Goal: Check status: Check status

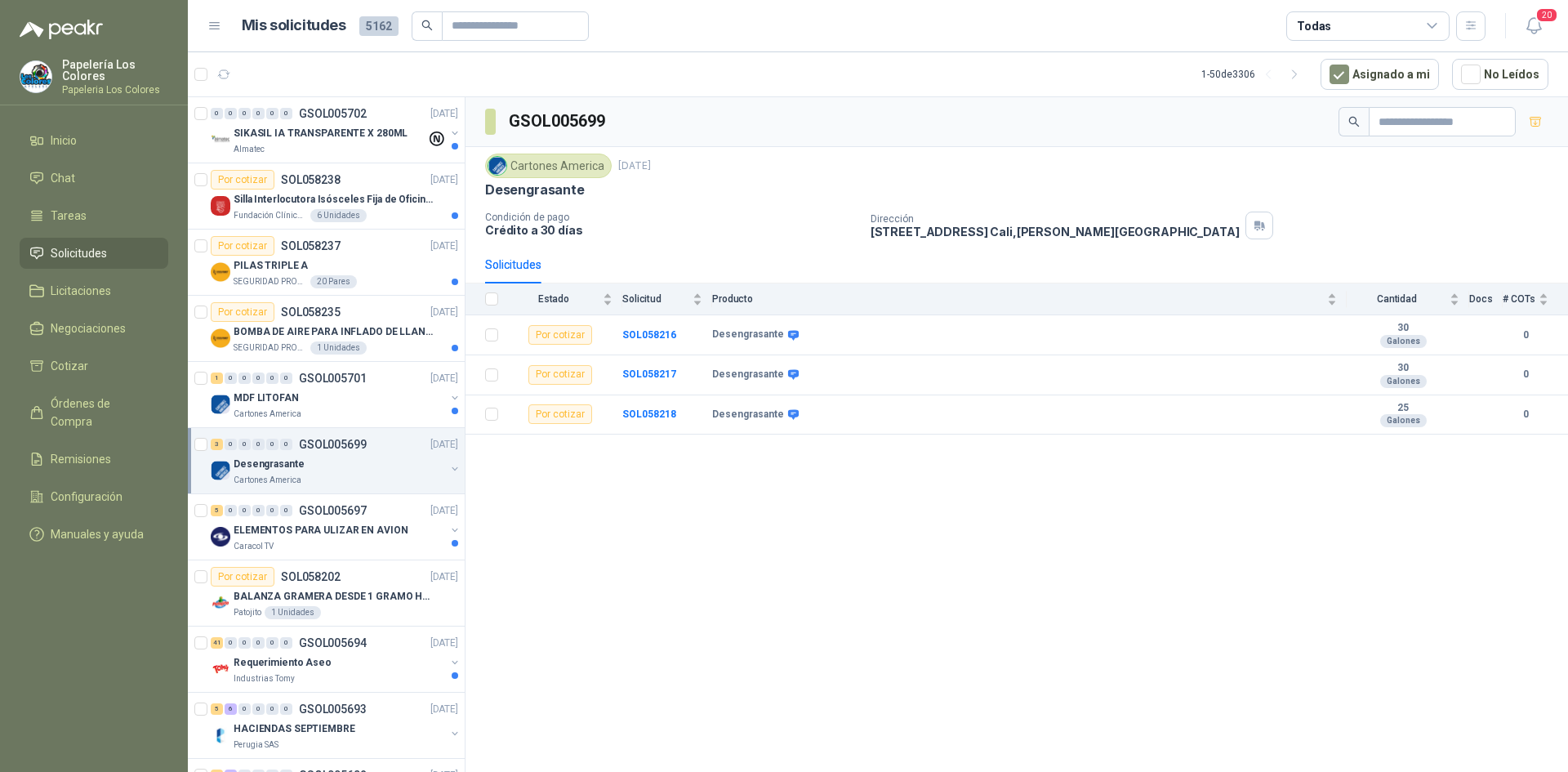
click at [357, 463] on div "Desengrasante" at bounding box center [339, 465] width 212 height 20
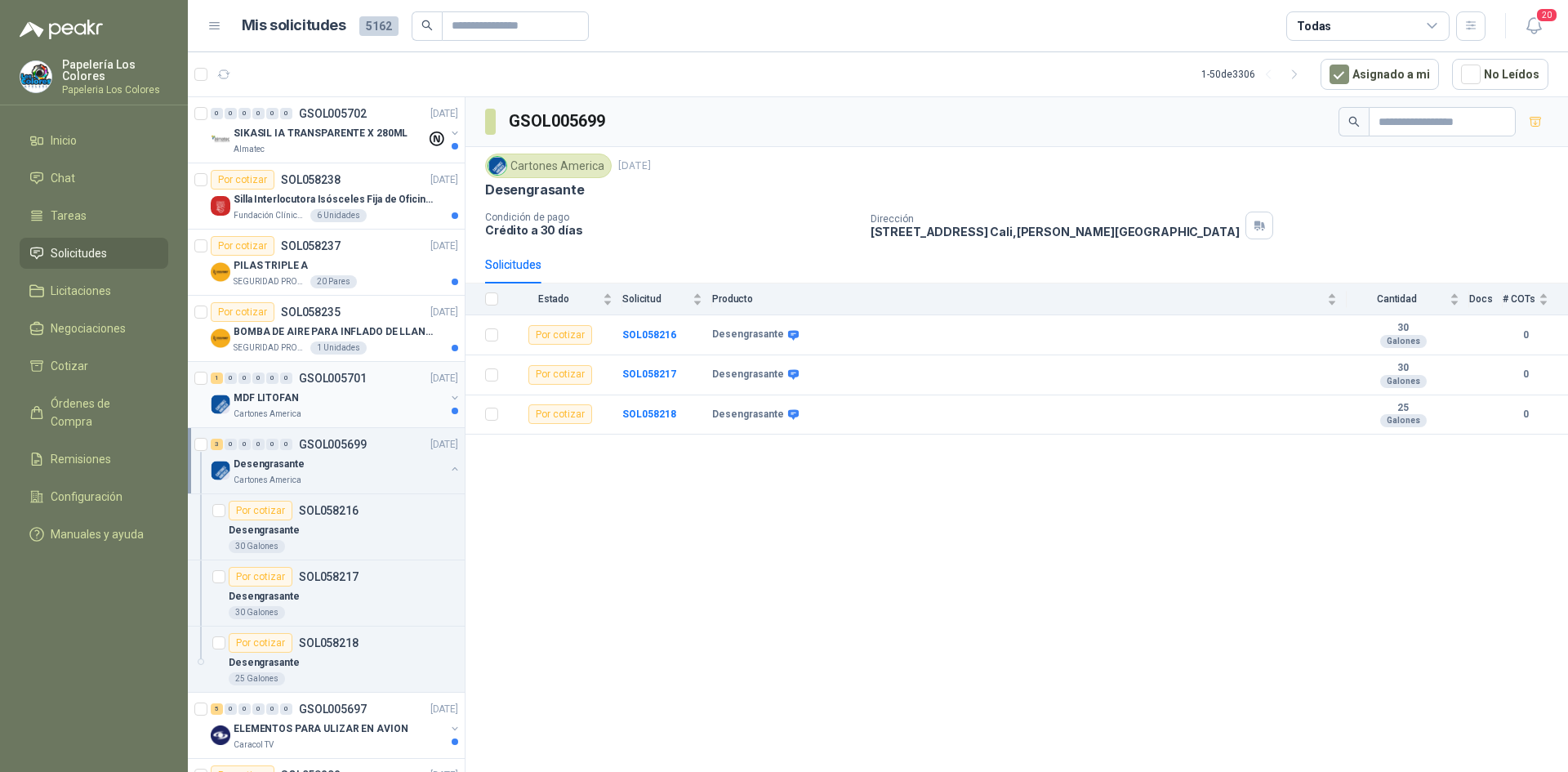
click at [367, 391] on div "MDF LITOFAN" at bounding box center [339, 398] width 212 height 20
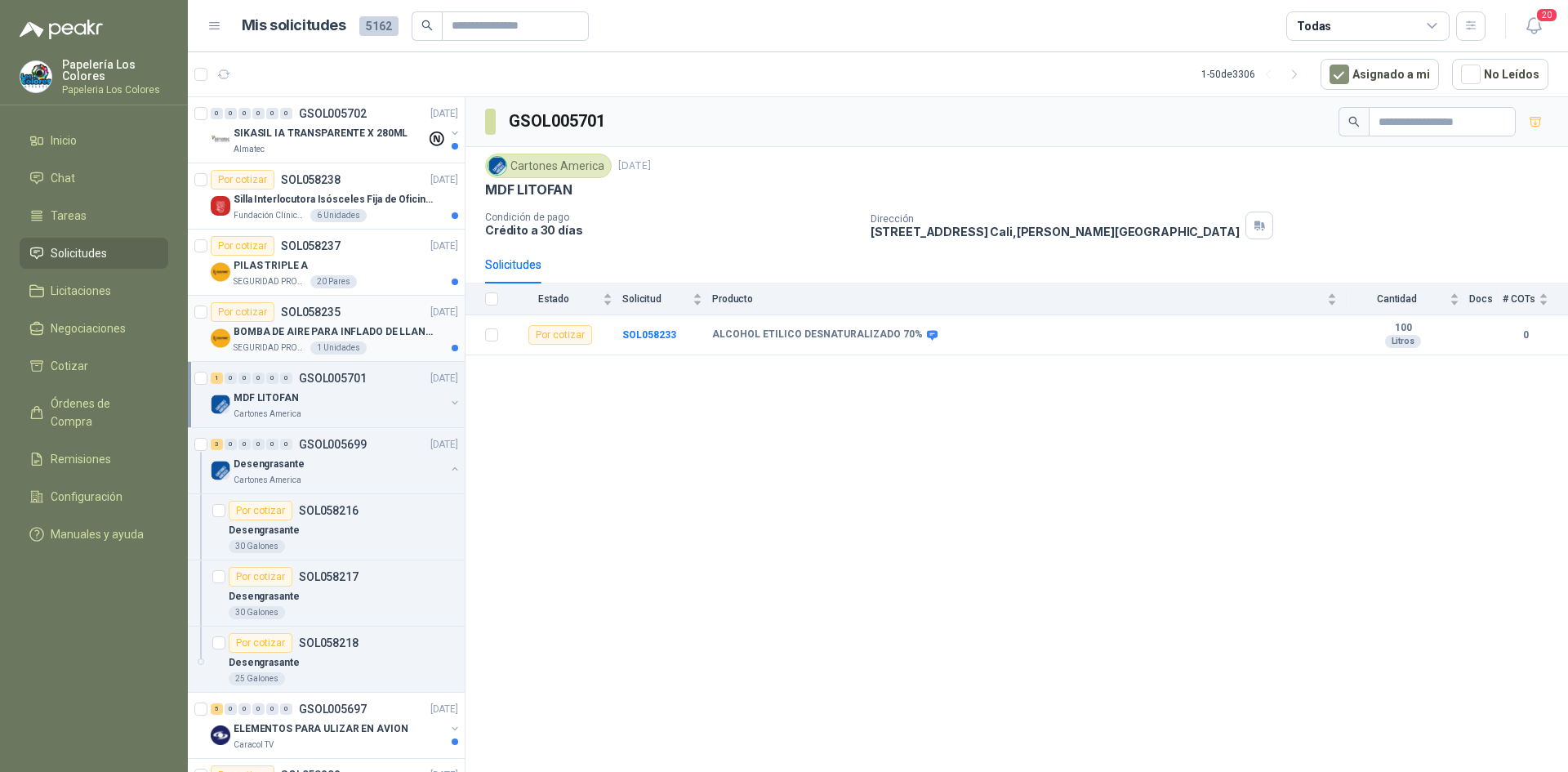
click at [371, 305] on div "Por cotizar SOL058235 30/09/25" at bounding box center [335, 312] width 247 height 20
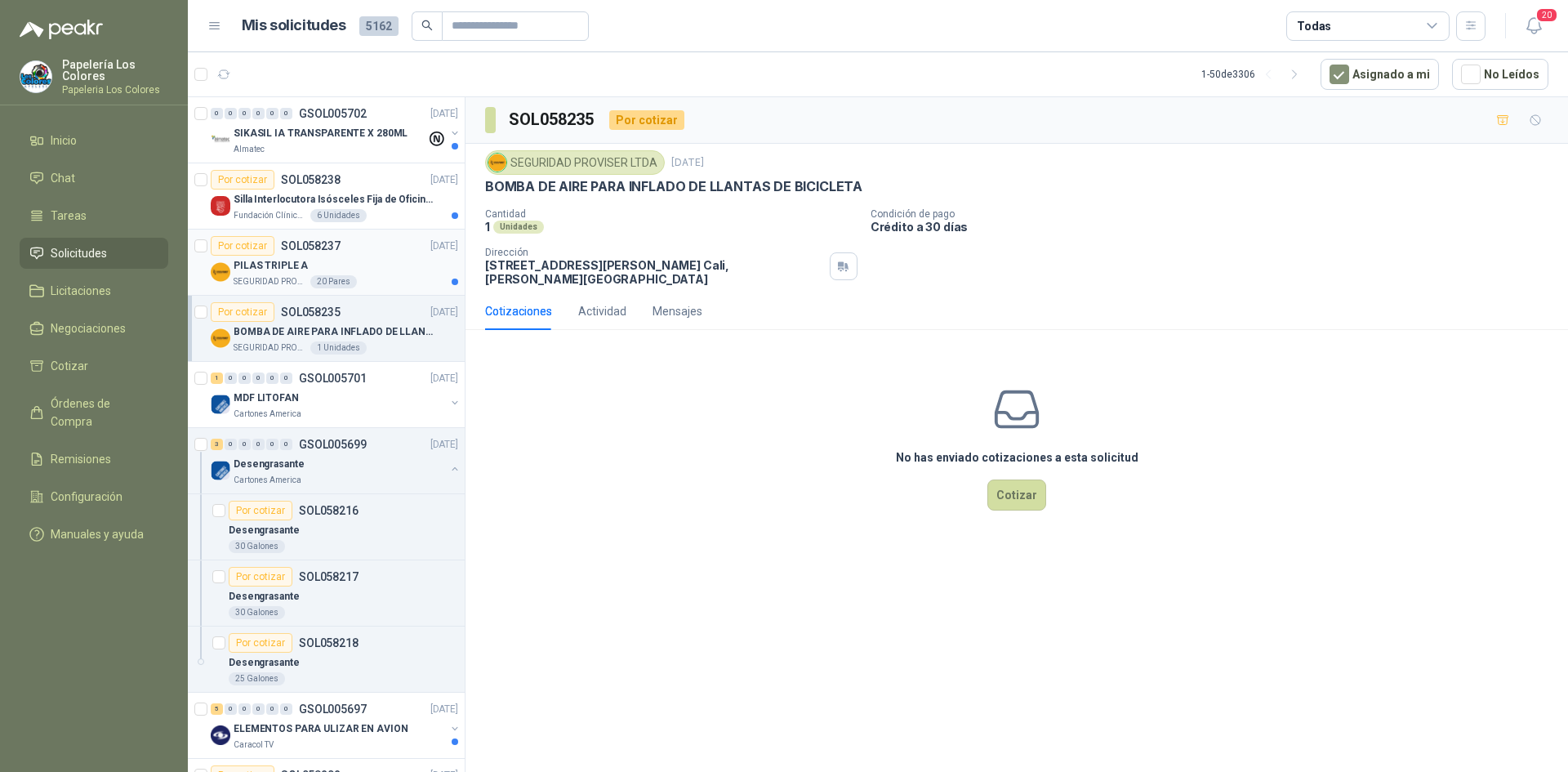
click at [378, 269] on div "PILAS TRIPLE A" at bounding box center [345, 266] width 224 height 20
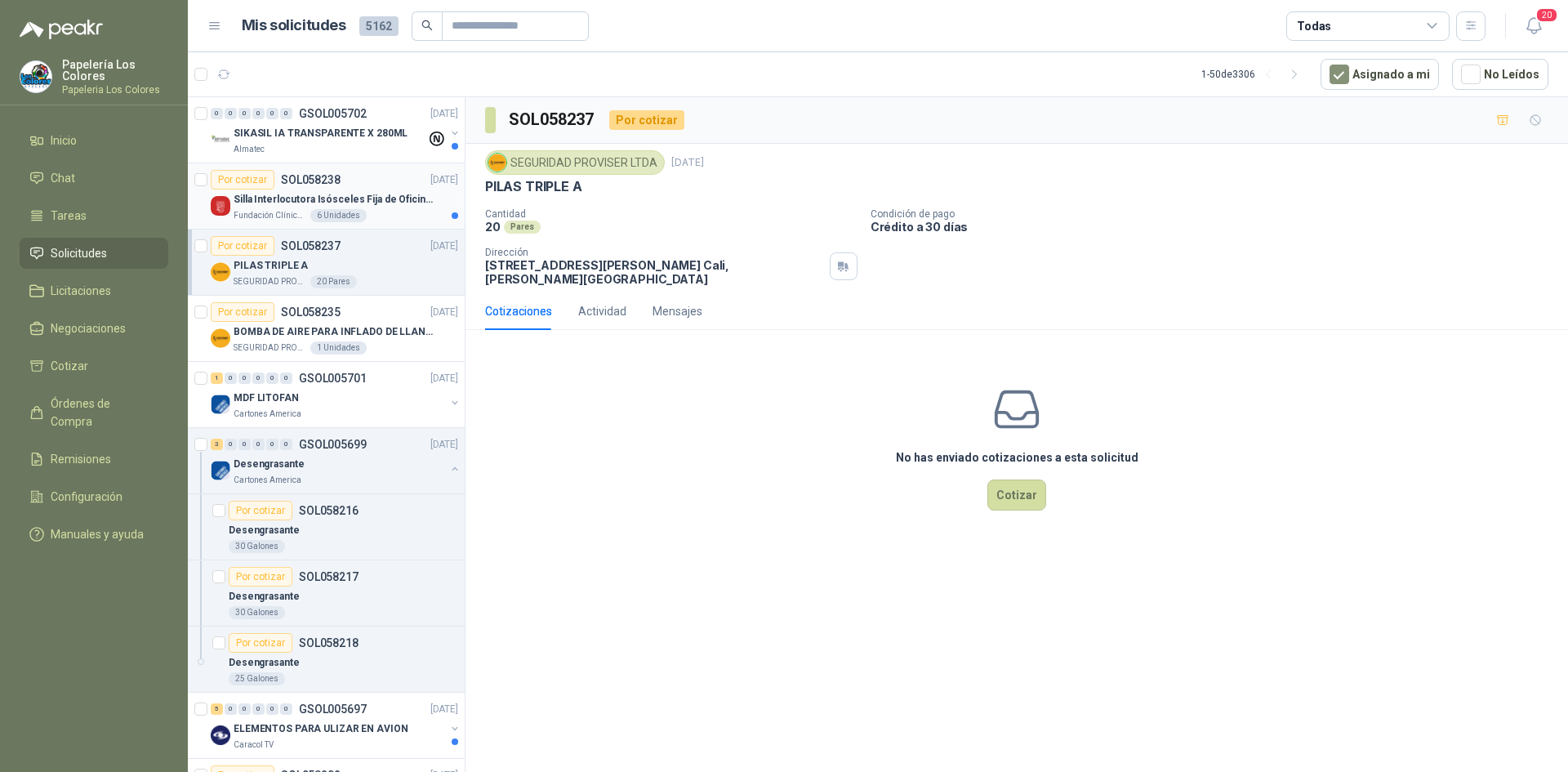
click at [381, 169] on article "Por cotizar SOL058238 30/09/25 Silla Interlocutora Isósceles Fija de Oficina Te…" at bounding box center [326, 197] width 277 height 66
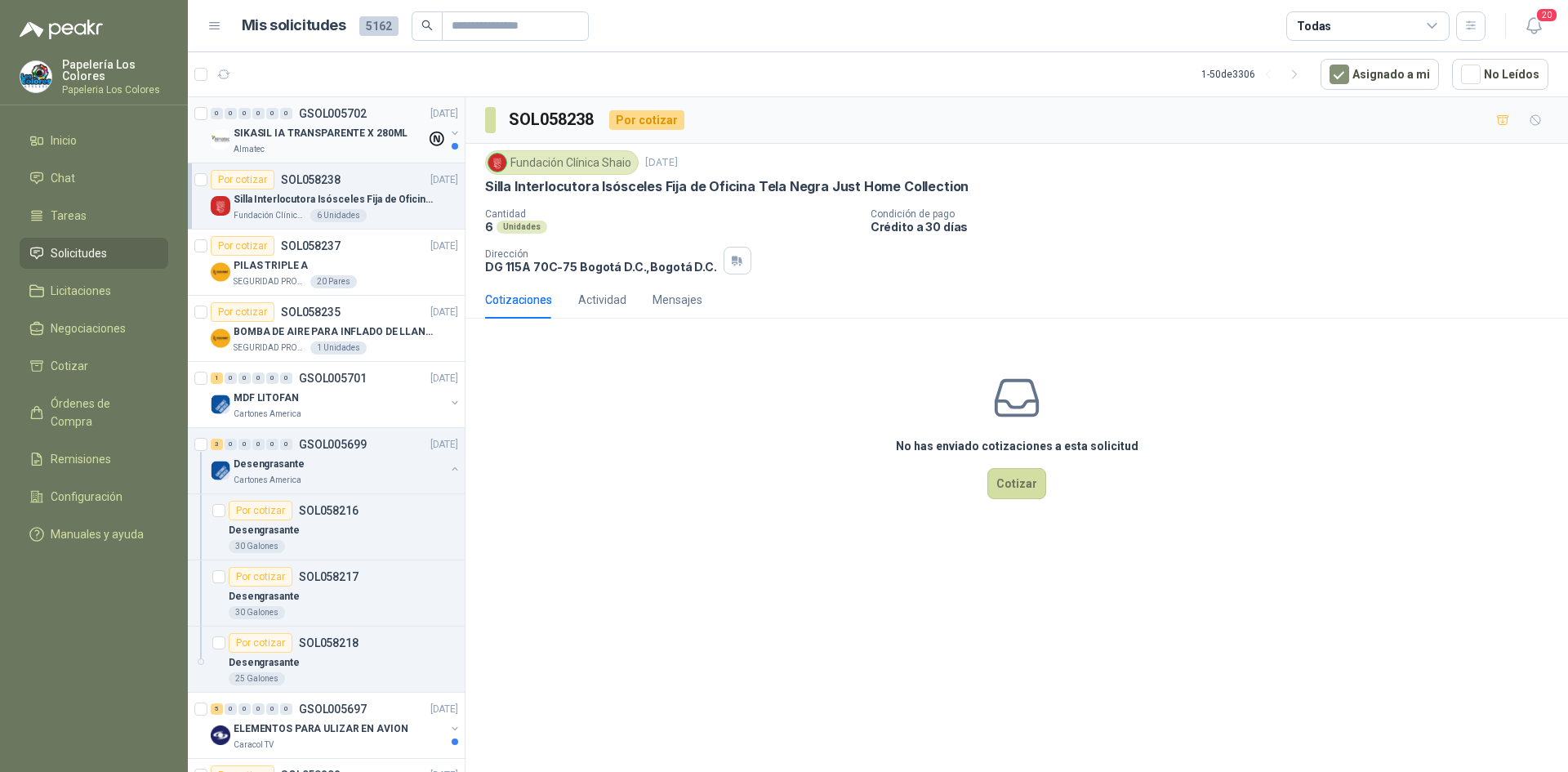
click at [368, 136] on p "SIKASIL IA TRANSPARENTE X 280ML" at bounding box center [320, 133] width 174 height 16
